Goal: Task Accomplishment & Management: Use online tool/utility

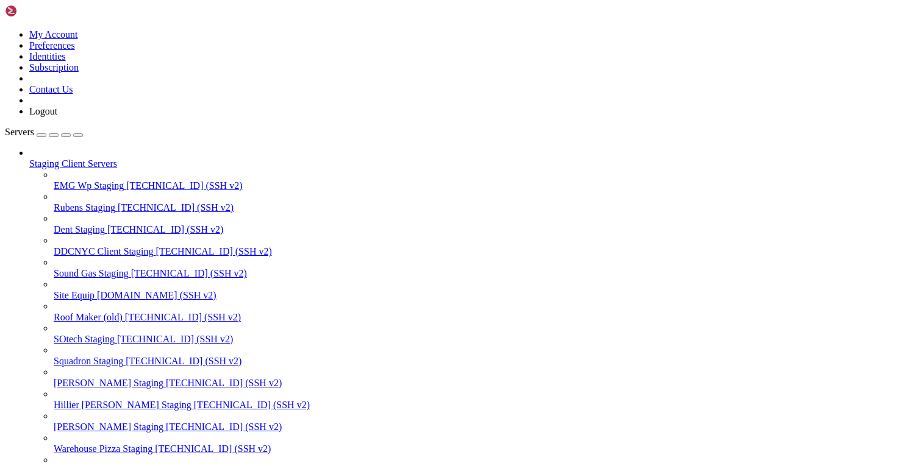
click at [66, 135] on div "button" at bounding box center [66, 135] width 0 height 0
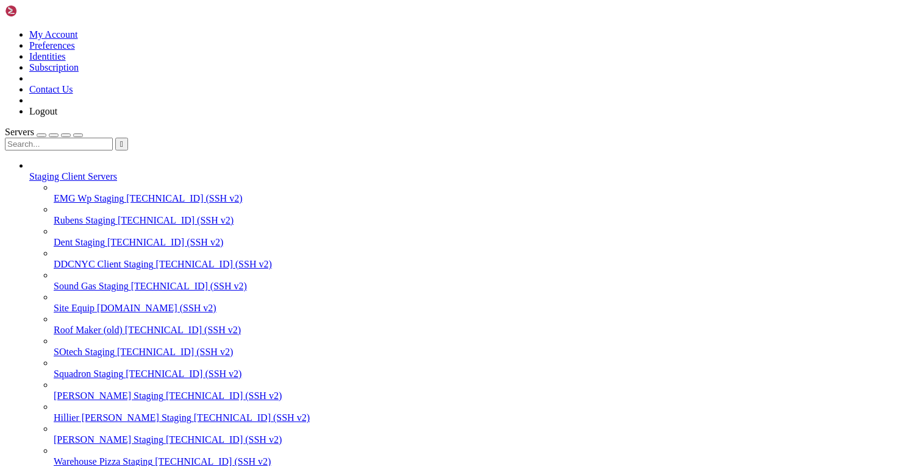
click at [103, 138] on div at bounding box center [461, 138] width 912 height 0
click at [103, 138] on input "text" at bounding box center [59, 144] width 108 height 13
type input "hill"
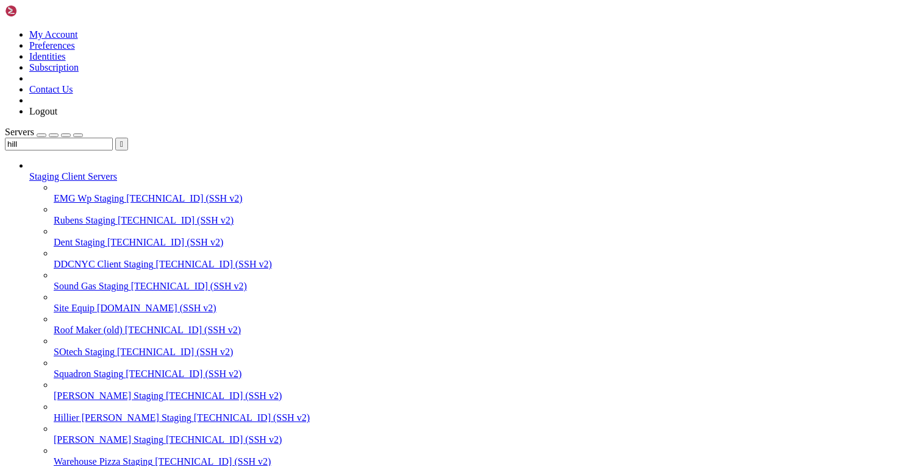
scroll to position [132, 0]
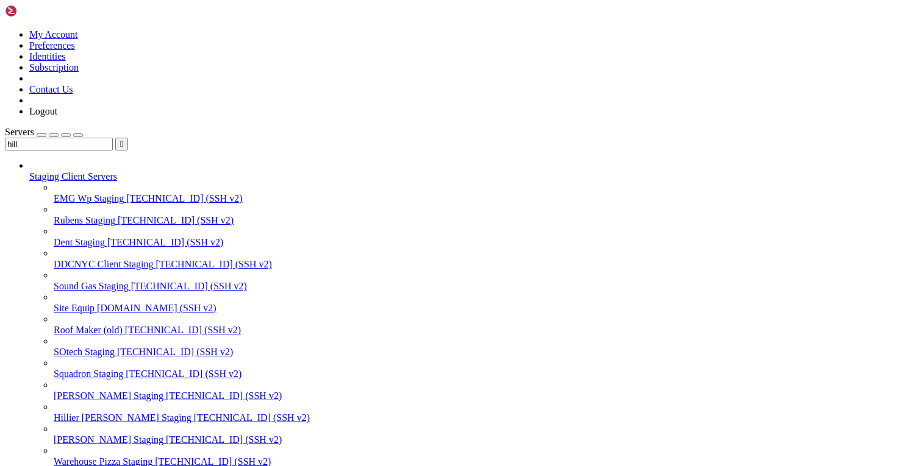
paste input "var/www/html"
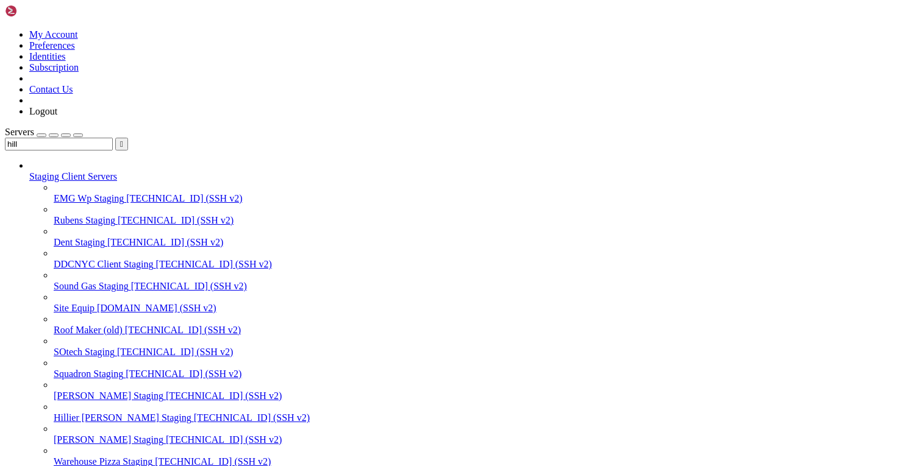
type input "/var/www/html/wp-content/themes/[PERSON_NAME]/resources/views"
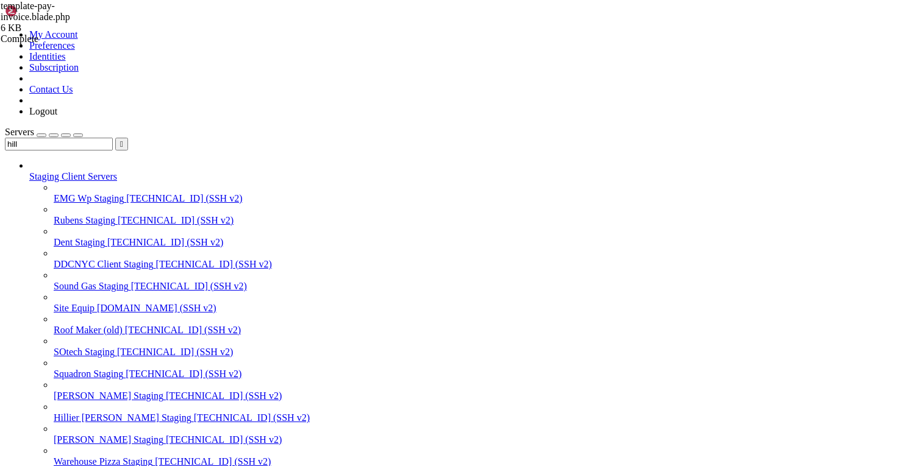
paste textarea "?>"
type textarea "?>"
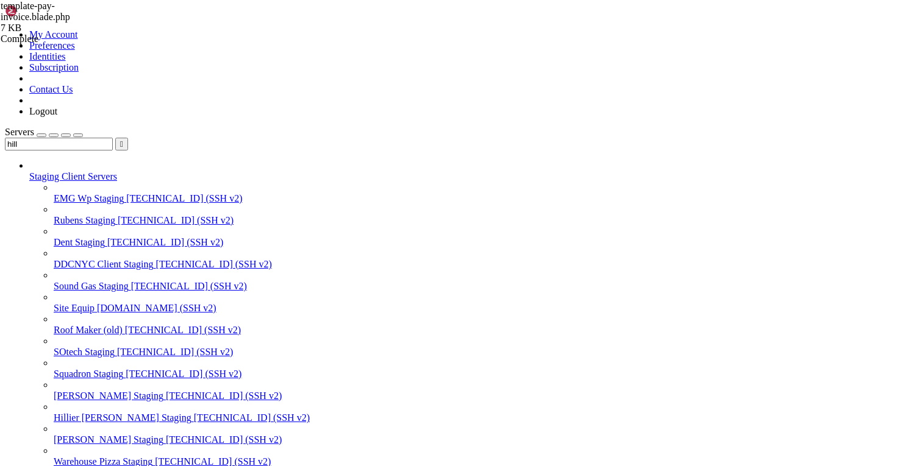
scroll to position [570, 0]
paste textarea "@endsection"
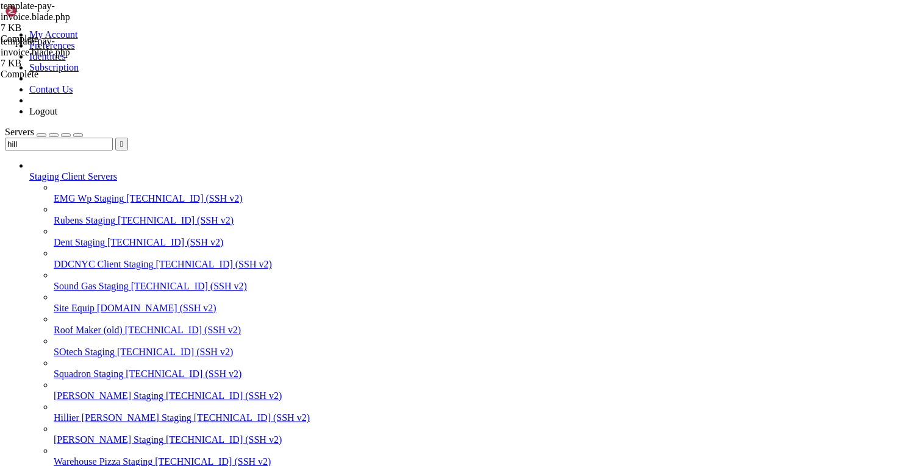
paste textarea
type textarea "?>"
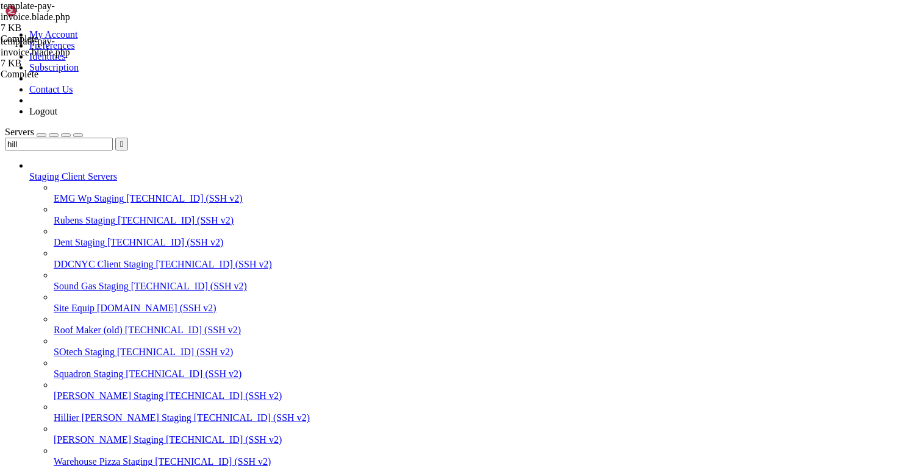
scroll to position [1401, 0]
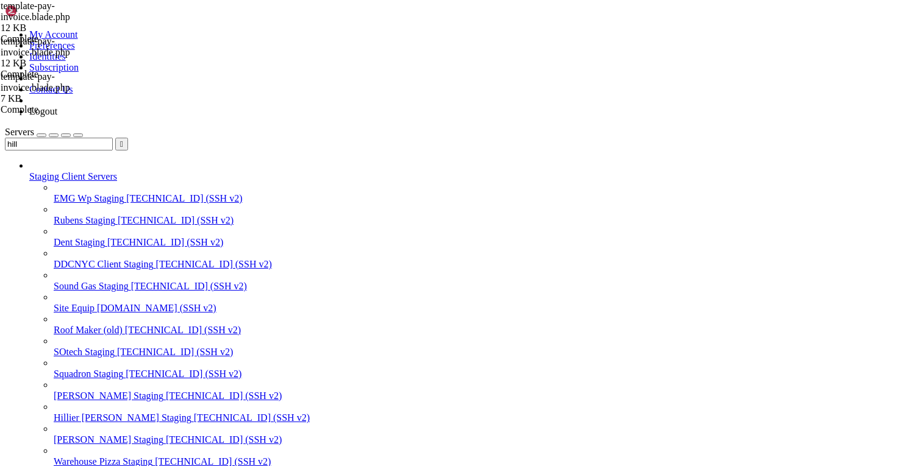
type textarea "document.get"
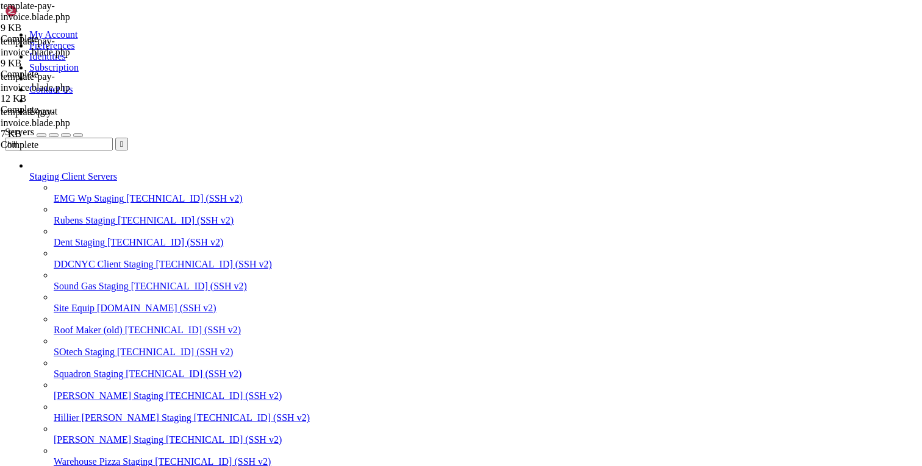
type textarea "@endsection"
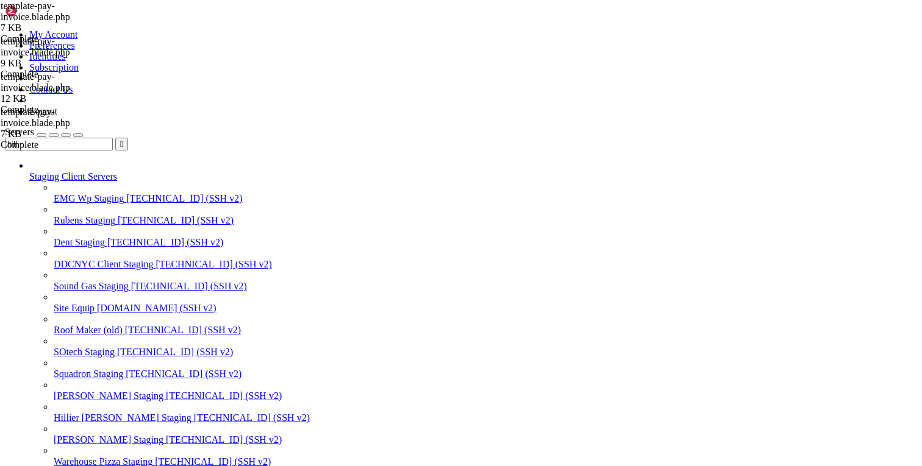
type textarea "@endwhile @endsection"
paste textarea
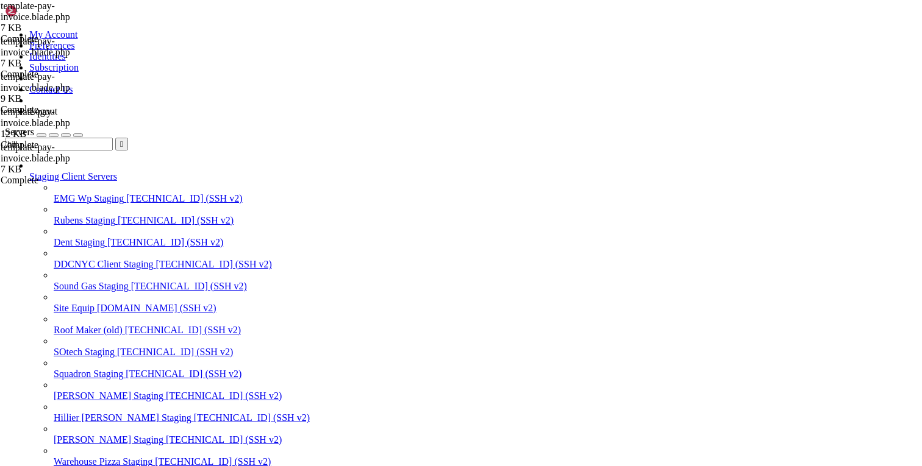
scroll to position [806, 0]
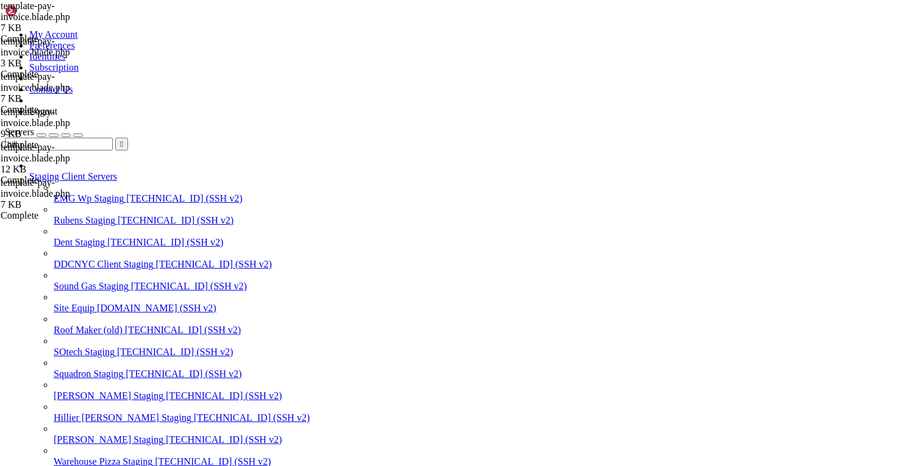
paste textarea "/script"
type textarea "</script>"
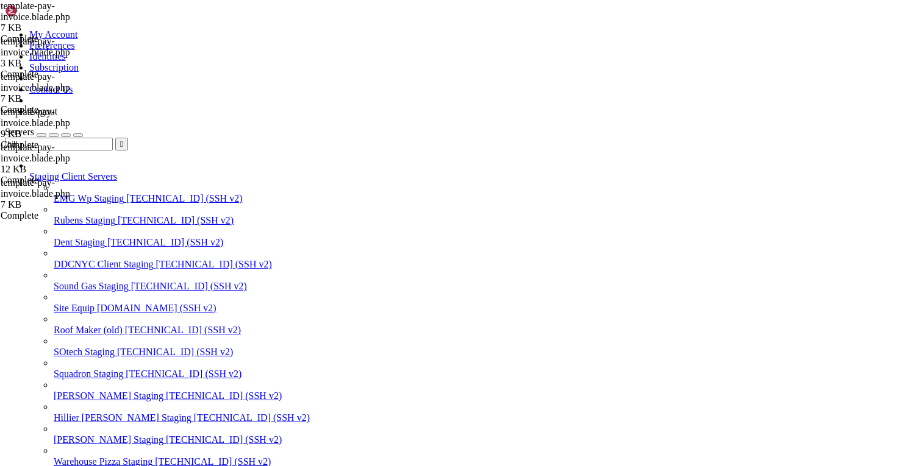
scroll to position [874, 0]
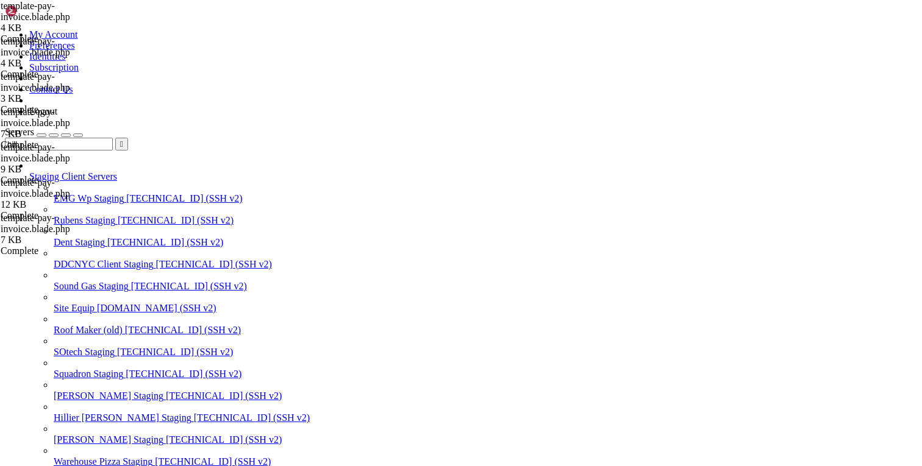
scroll to position [660, 0]
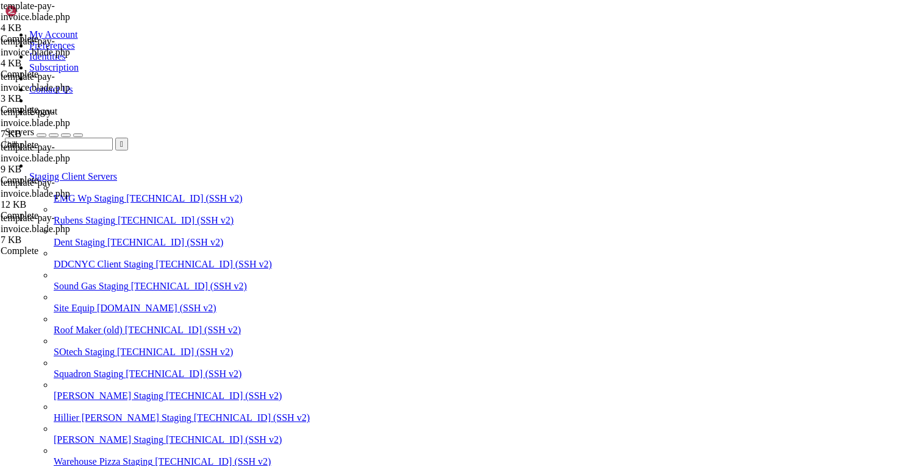
type textarea "function generateSignature() {"
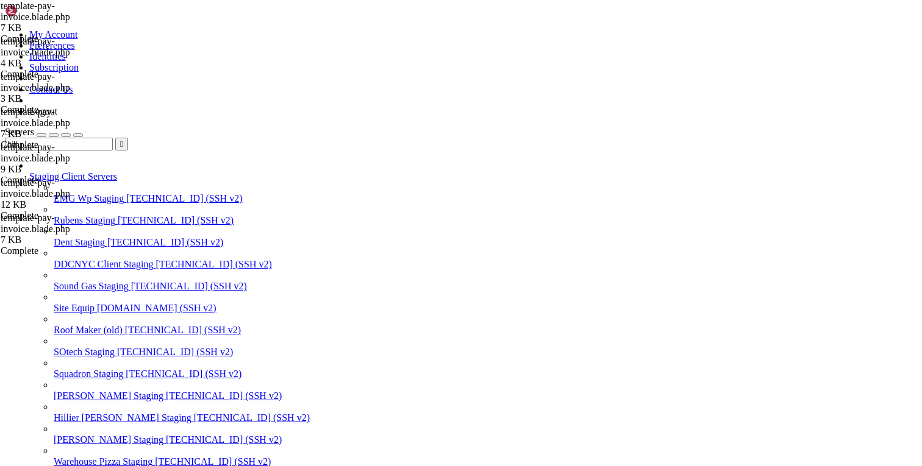
scroll to position [588, 0]
type textarea "@endsection"
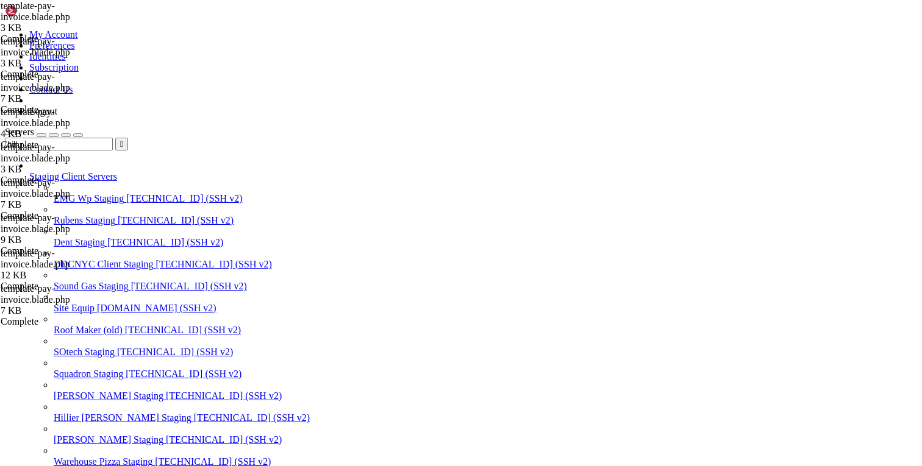
scroll to position [806, 0]
type textarea "</script>"
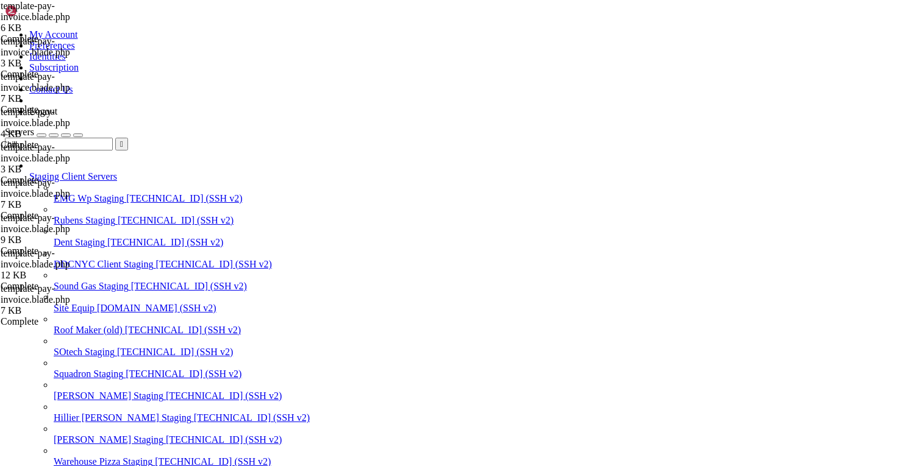
scroll to position [588, 0]
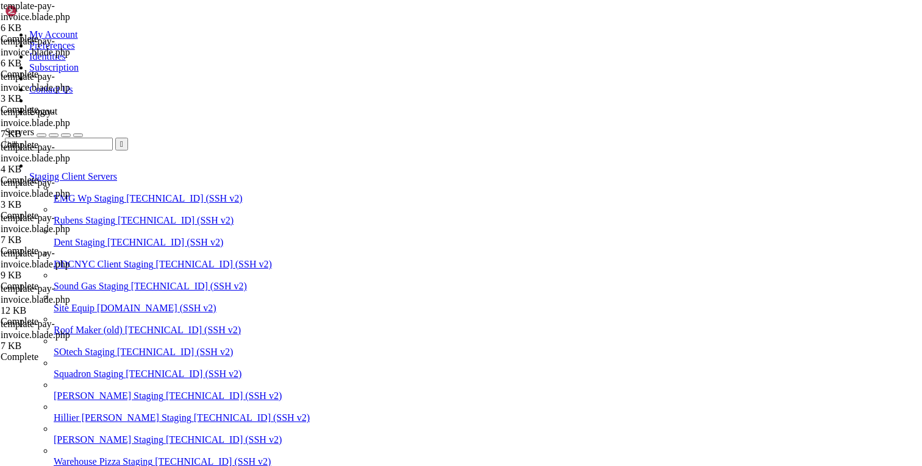
type textarea "</script>"
paste textarea "</script>"
type textarea "</script>"
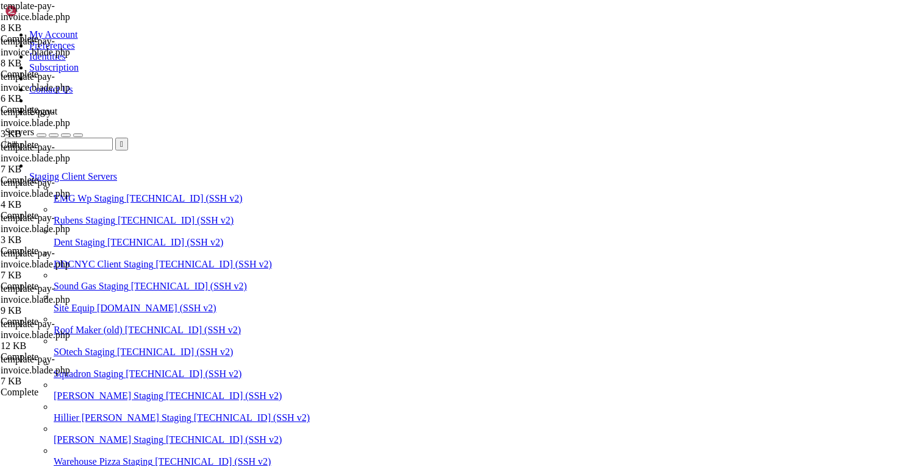
type input "alert"
type textarea "// alert('Invalid choice. Using option 1 as default.');"
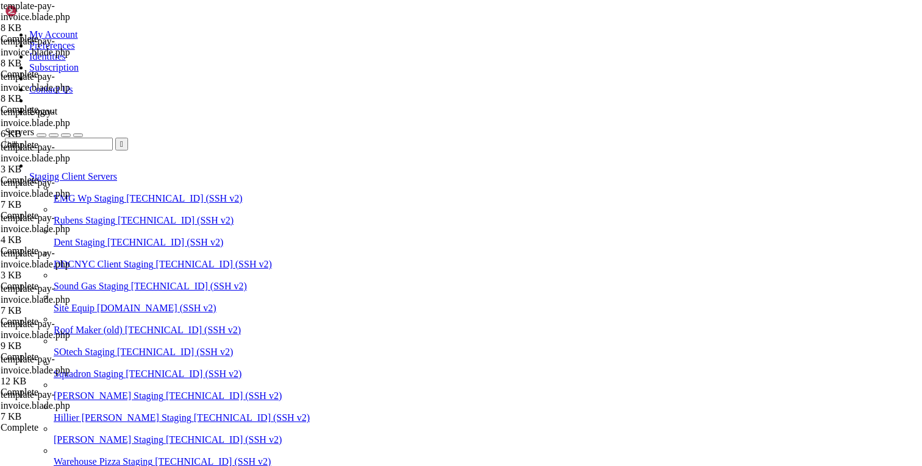
type textarea "<div class="container">"
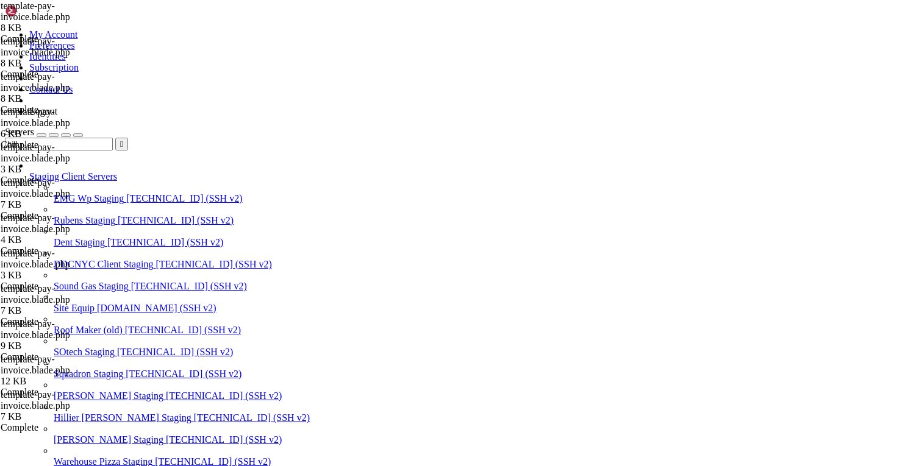
type textarea "} </script>"
paste textarea "</script>"
type textarea "</script>"
